Goal: Book appointment/travel/reservation

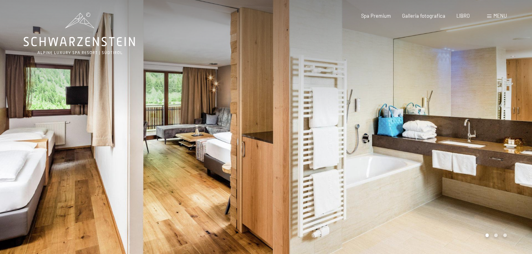
click at [499, 16] on font "menu" at bounding box center [499, 16] width 13 height 6
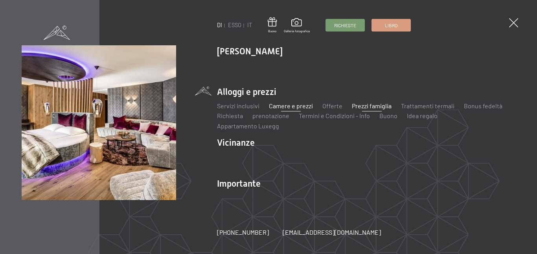
click at [373, 109] on font "Prezzi famiglia" at bounding box center [372, 105] width 40 height 7
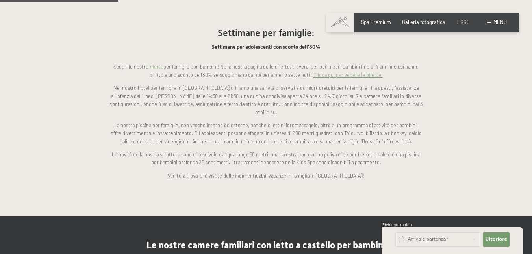
scroll to position [614, 0]
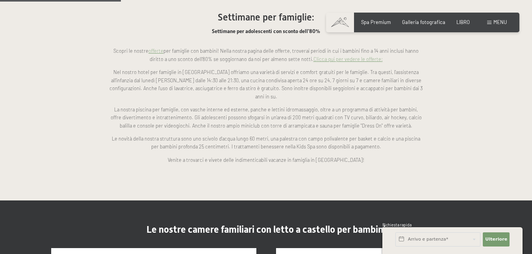
click at [354, 56] on font "Clicca qui per vedere le offerte:" at bounding box center [347, 59] width 69 height 6
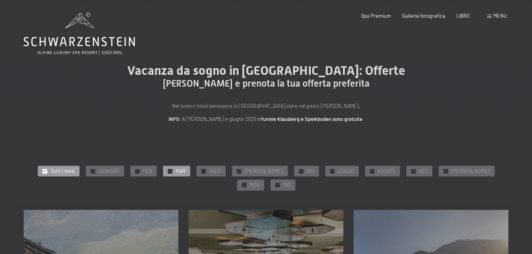
click at [175, 170] on font "MAR" at bounding box center [180, 171] width 10 height 6
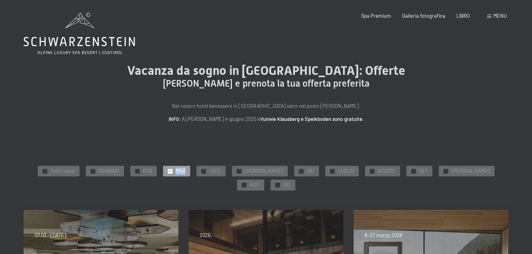
click at [175, 170] on font "MAR" at bounding box center [180, 171] width 10 height 6
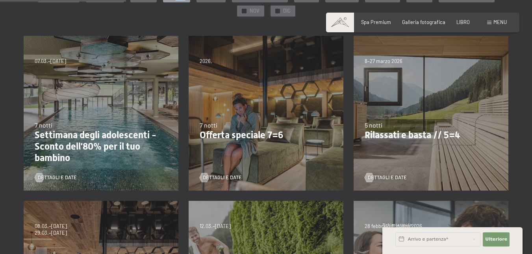
scroll to position [173, 0]
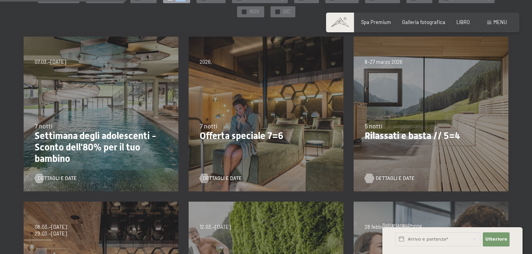
click at [395, 175] on font "Dettagli e date" at bounding box center [394, 178] width 39 height 6
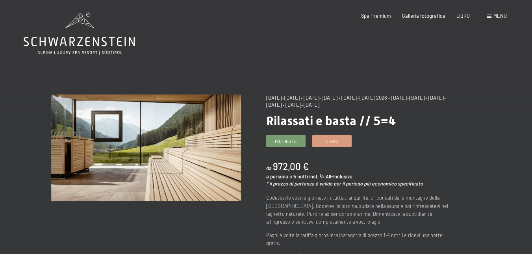
click at [495, 15] on font "menu" at bounding box center [499, 16] width 13 height 6
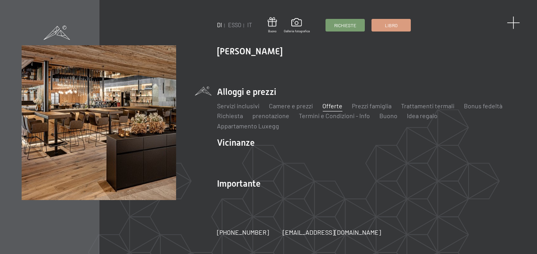
click at [515, 23] on span at bounding box center [513, 23] width 13 height 13
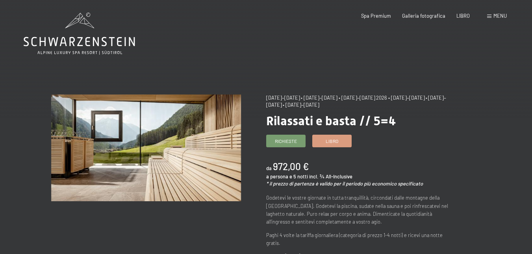
click at [96, 44] on icon at bounding box center [79, 34] width 111 height 42
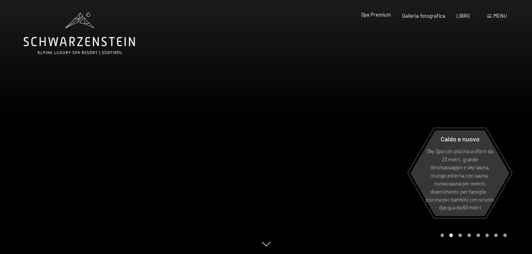
click at [384, 15] on font "Spa Premium" at bounding box center [376, 14] width 30 height 6
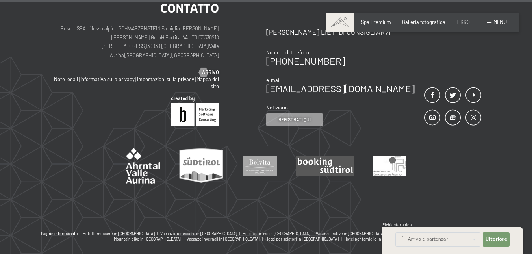
scroll to position [3902, 0]
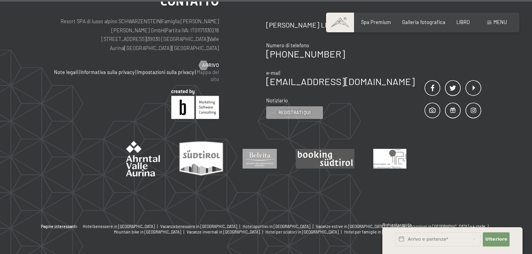
click at [212, 69] on font "Mappa del sito" at bounding box center [207, 75] width 22 height 13
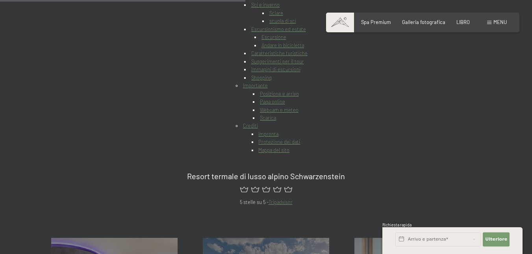
scroll to position [331, 0]
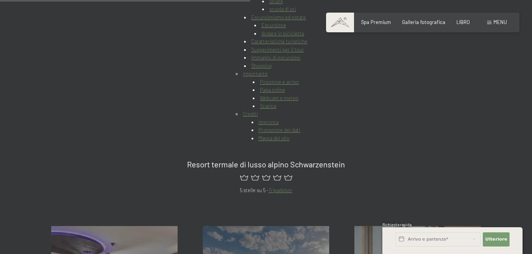
click at [282, 81] on font "Posizione e arrivo" at bounding box center [279, 82] width 39 height 6
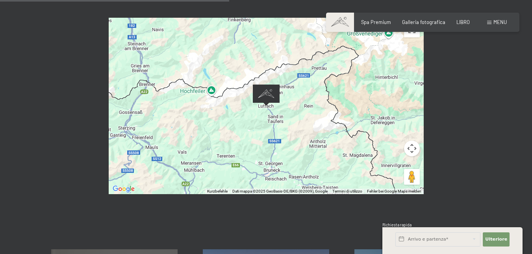
scroll to position [315, 0]
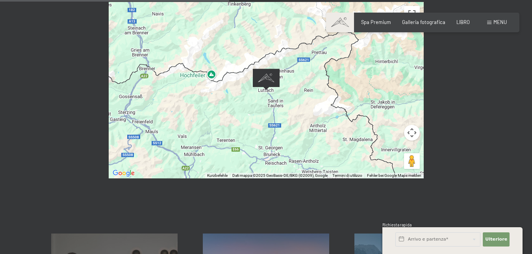
click at [410, 133] on button "Controllo della telecamera per la mappa" at bounding box center [412, 133] width 16 height 16
click at [411, 10] on button "Visualizzazione a schermo intero attivata/disattivata" at bounding box center [412, 14] width 16 height 16
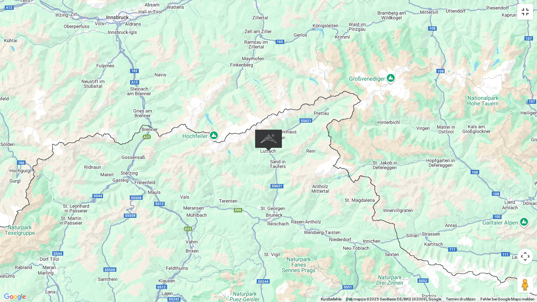
click at [523, 12] on button "Visualizzazione a schermo intero attivata/disattivata" at bounding box center [526, 12] width 16 height 16
